Goal: Use online tool/utility: Utilize a website feature to perform a specific function

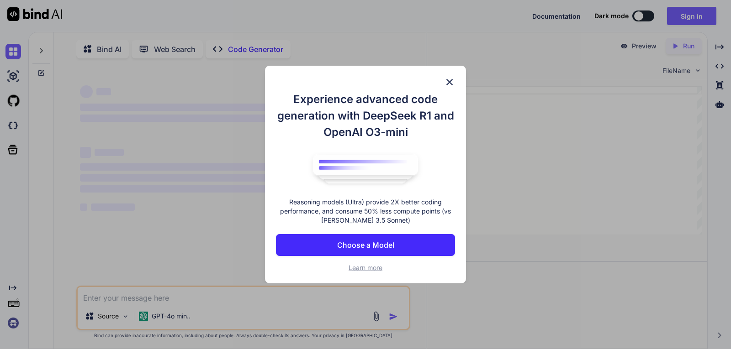
scroll to position [4, 0]
click at [441, 79] on div "Experience advanced code generation with DeepSeek R1 and OpenAI O3-mini Reasoni…" at bounding box center [365, 175] width 201 height 218
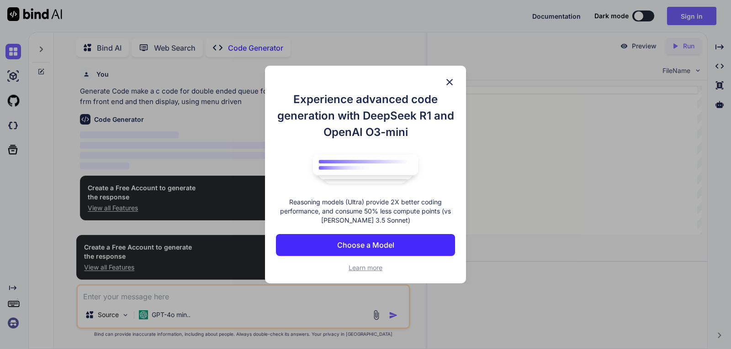
type textarea "x"
click at [448, 83] on img at bounding box center [449, 82] width 11 height 11
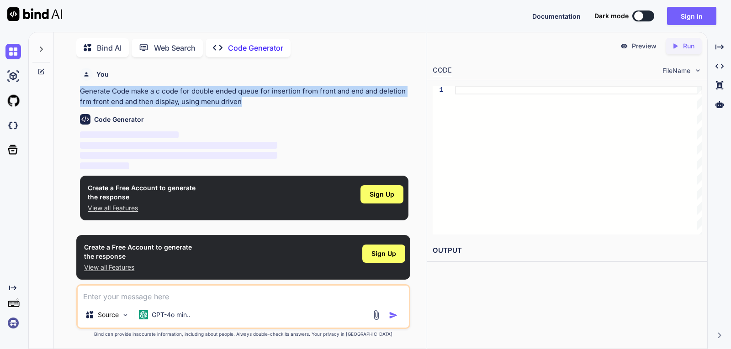
drag, startPoint x: 241, startPoint y: 103, endPoint x: 80, endPoint y: 83, distance: 161.6
click at [80, 83] on div "You Generate Code make a c code for double ended queue for insertion from front…" at bounding box center [244, 85] width 328 height 42
copy p "Generate Code make a c code for double ended queue for insertion from front and…"
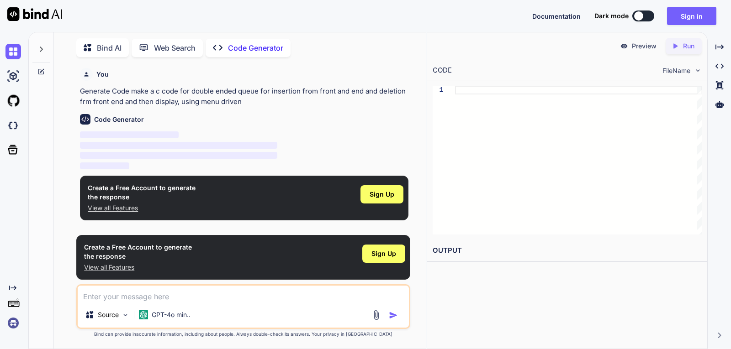
click at [207, 296] on textarea at bounding box center [243, 294] width 331 height 16
paste textarea "Generate Code make a c code for double ended queue for insertion from front and…"
type textarea "Generate Code make a c code for double ended queue for insertion from front and…"
type textarea "x"
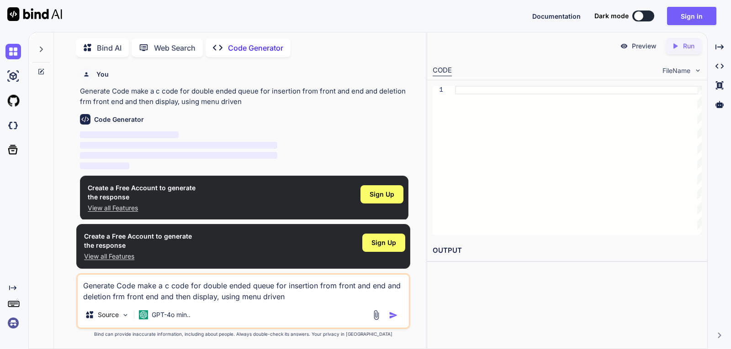
type textarea "Generate Code make a c code for double ended queue for insertion from front and…"
click at [394, 315] on img "button" at bounding box center [393, 315] width 9 height 9
